Goal: Task Accomplishment & Management: Use online tool/utility

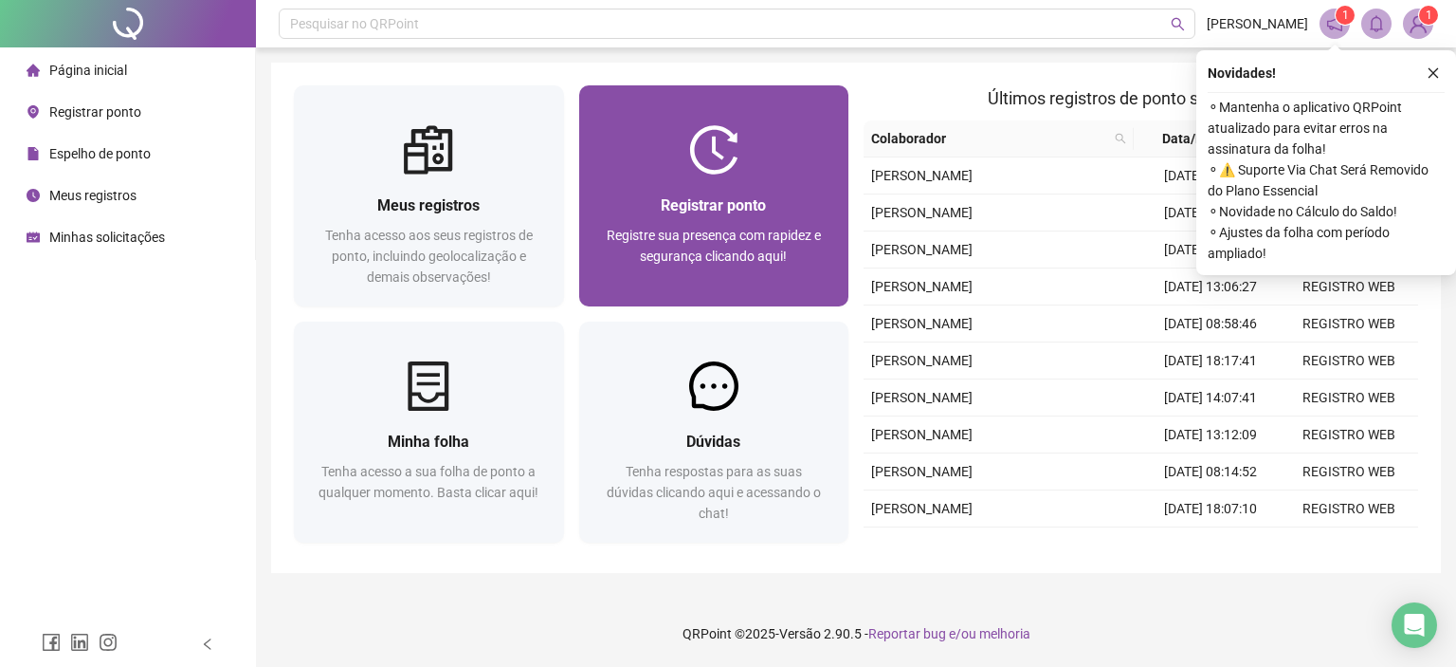
click at [747, 109] on div "Registrar ponto Registre sua presença com rapidez e segurança clicando aqui!" at bounding box center [714, 195] width 270 height 221
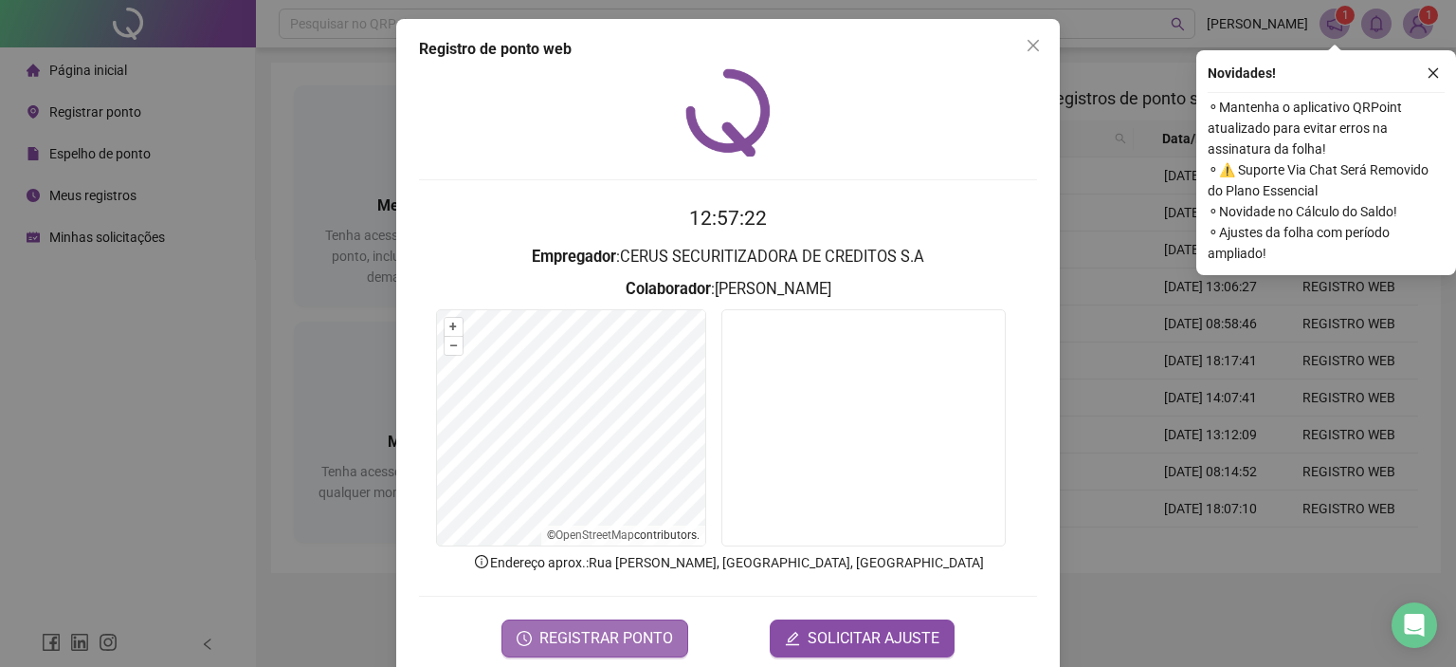
click at [565, 641] on span "REGISTRAR PONTO" at bounding box center [607, 638] width 134 height 23
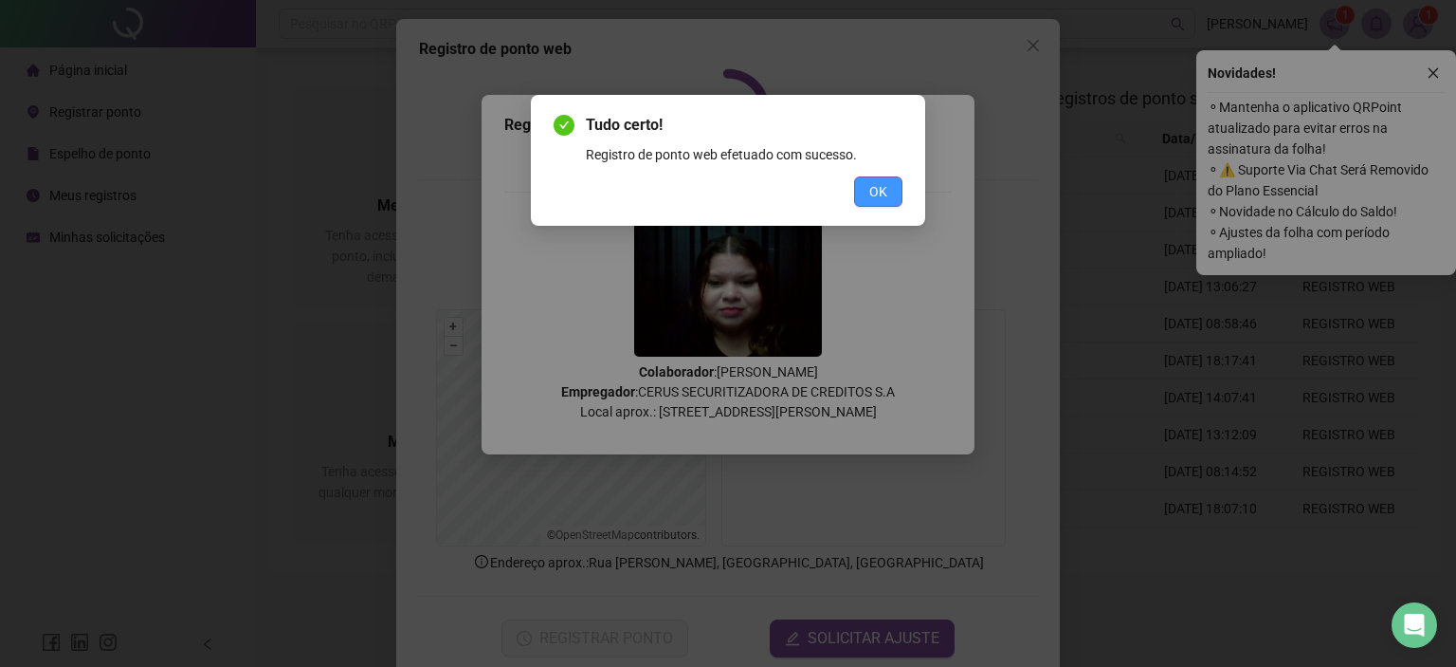
click at [884, 186] on span "OK" at bounding box center [878, 191] width 18 height 21
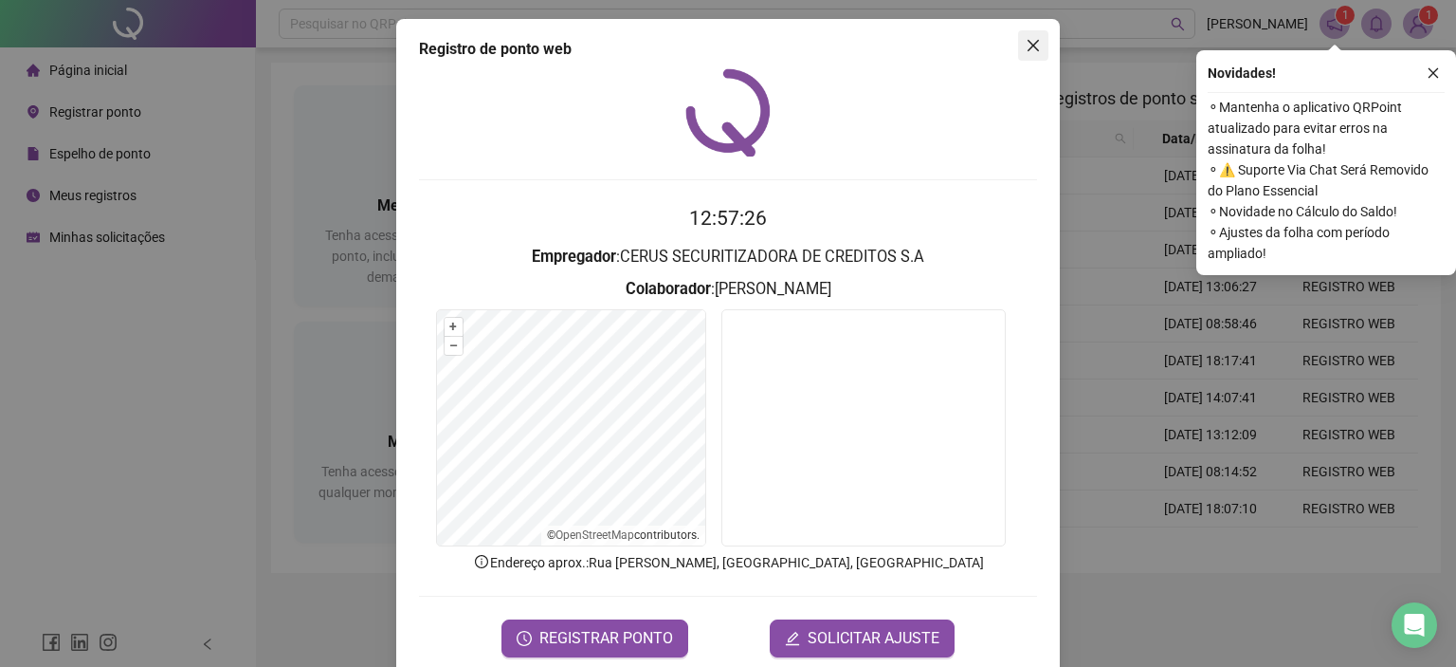
click at [1033, 41] on span "Close" at bounding box center [1033, 45] width 30 height 15
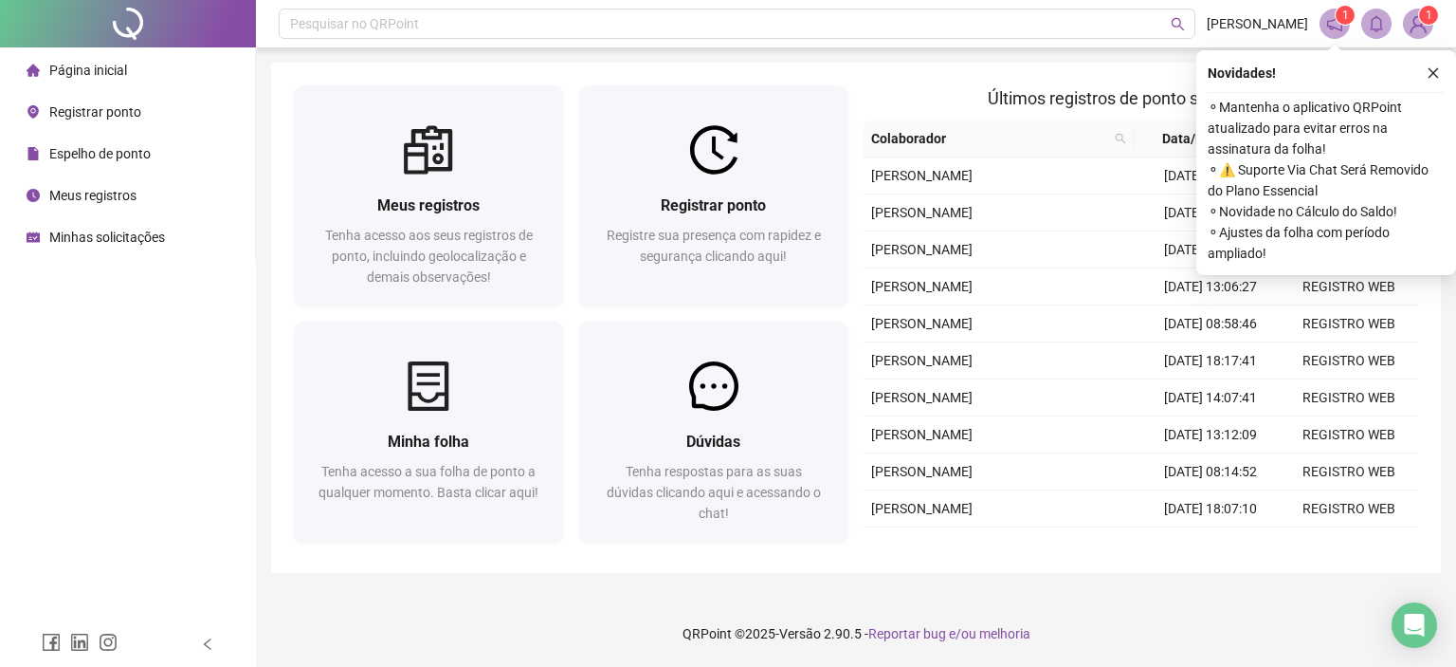
click at [1055, 71] on div "Meus registros Tenha acesso aos seus registros de ponto, incluindo geolocalizaç…" at bounding box center [856, 318] width 1170 height 510
